Goal: Transaction & Acquisition: Purchase product/service

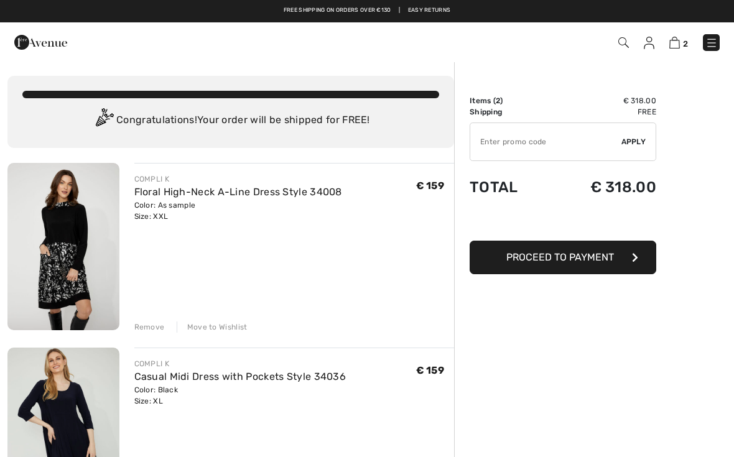
click at [161, 324] on div "Remove" at bounding box center [149, 327] width 30 height 11
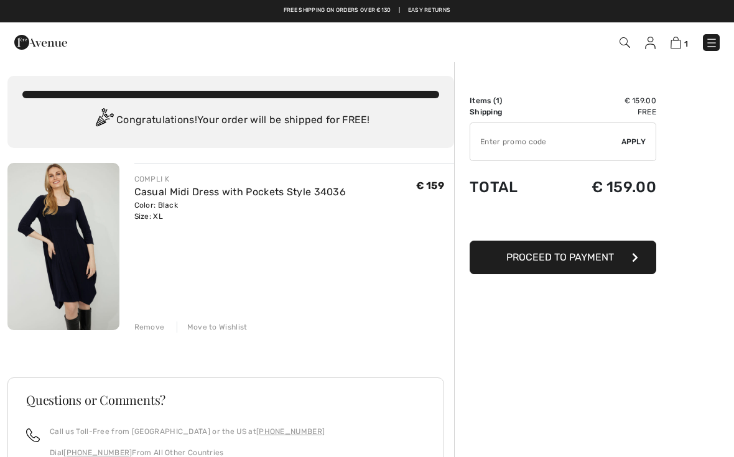
click at [569, 270] on button "Proceed to Payment" at bounding box center [563, 258] width 187 height 34
click at [560, 269] on button "Proceed to Payment" at bounding box center [563, 258] width 187 height 34
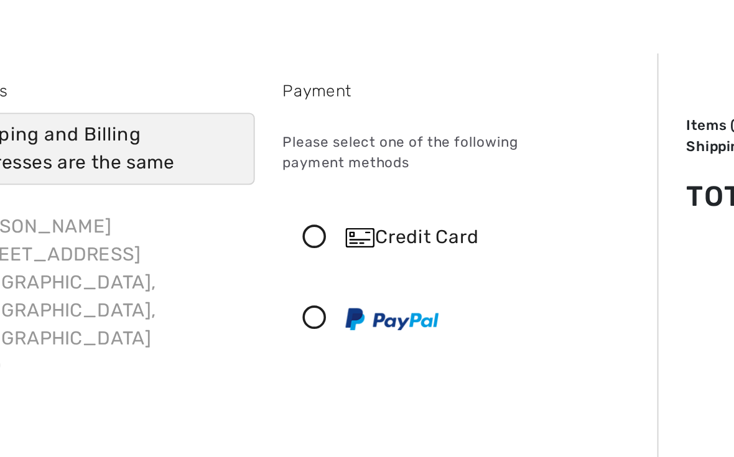
click at [223, 154] on icon at bounding box center [239, 160] width 33 height 13
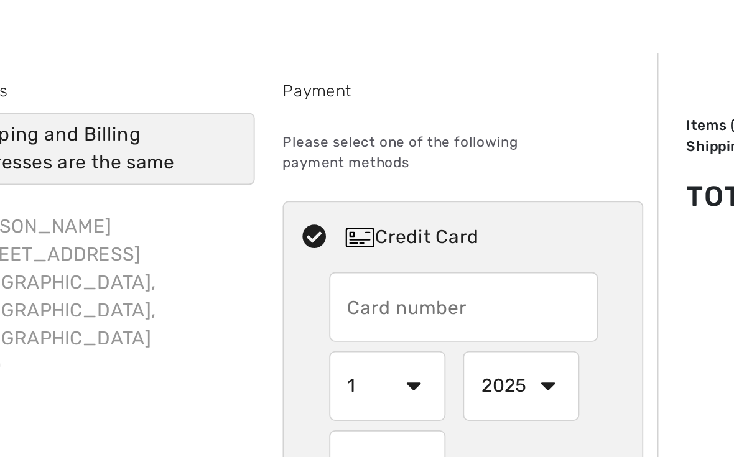
click at [248, 179] on input "text" at bounding box center [320, 197] width 144 height 37
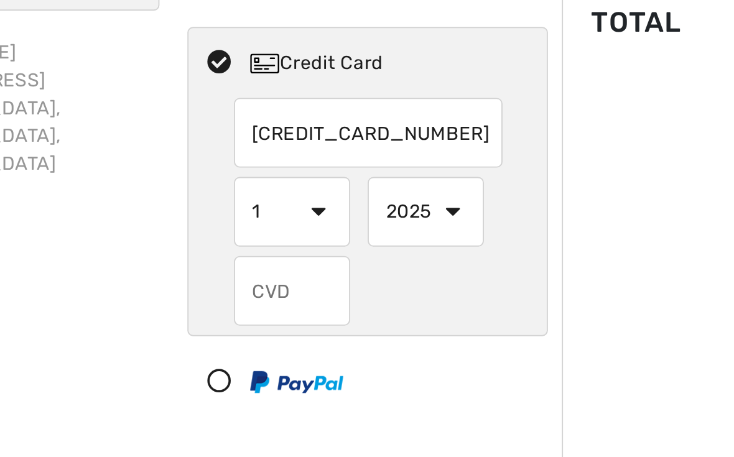
type input "[CREDIT_CARD_NUMBER]"
click at [248, 221] on select "1 2 3 4 5 6 7 8 9 10 11 12" at bounding box center [279, 239] width 62 height 37
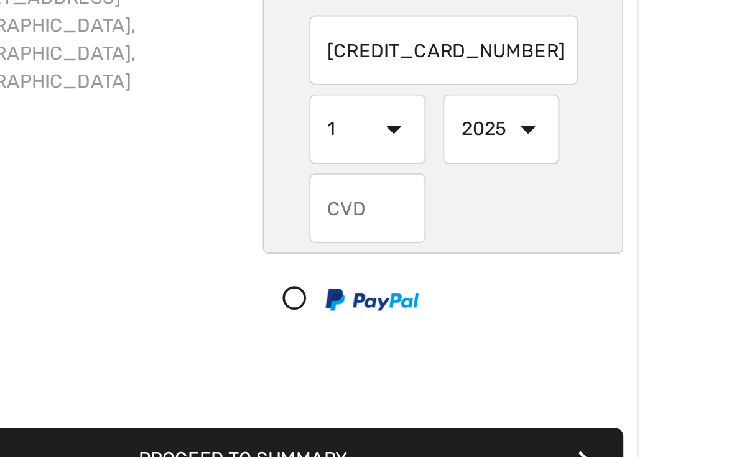
select select "3"
click at [319, 221] on select "2025 2026 2027 2028 2029 2030 2031 2032 2033 2034 2035" at bounding box center [350, 239] width 62 height 37
select select "2028"
click at [248, 264] on input "text" at bounding box center [279, 282] width 62 height 37
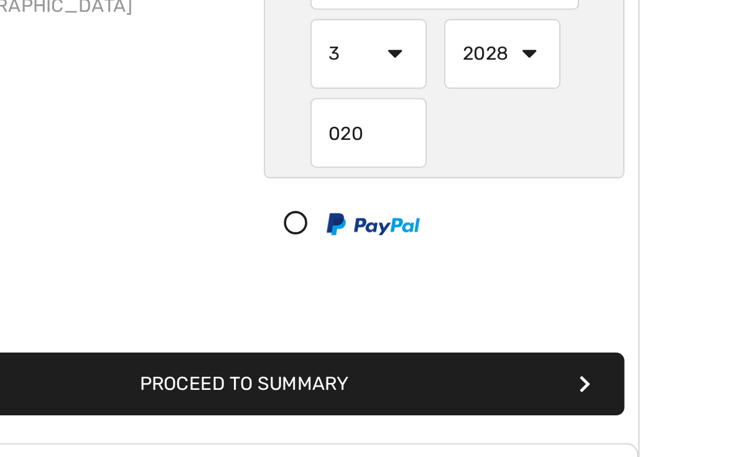
scroll to position [11, 0]
type input "020"
click at [236, 389] on button "Proceed to Summary" at bounding box center [215, 406] width 401 height 34
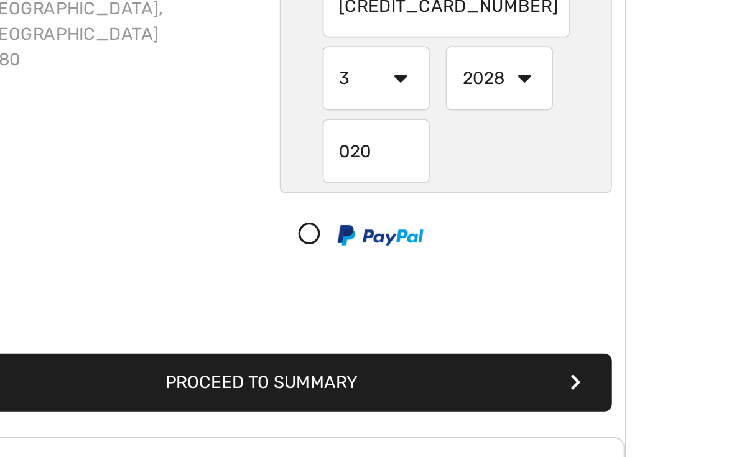
click at [220, 384] on button "Proceed to Summary" at bounding box center [215, 401] width 401 height 34
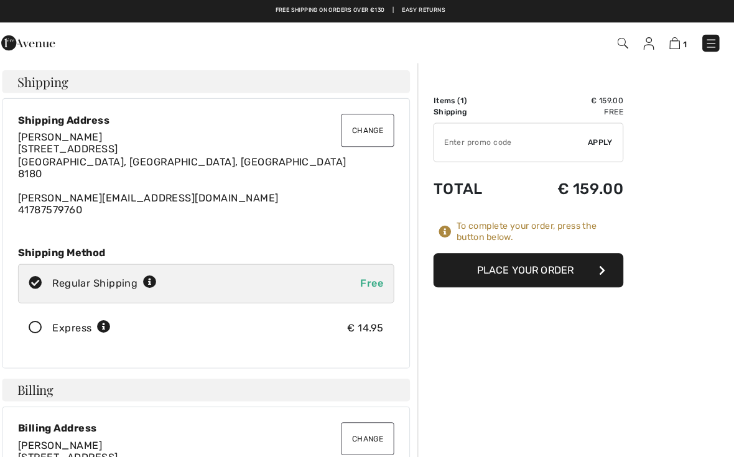
scroll to position [20, 0]
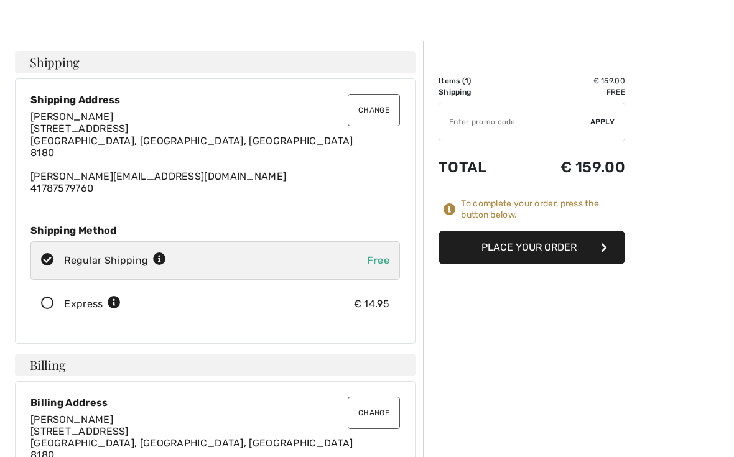
click at [537, 261] on button "Place Your Order" at bounding box center [532, 248] width 187 height 34
